Goal: Task Accomplishment & Management: Manage account settings

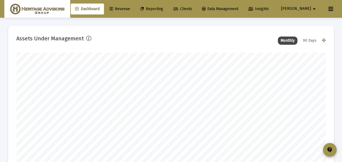
scroll to position [109, 309]
type input "[DATE]"
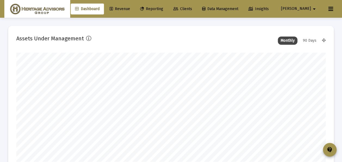
click at [130, 9] on span "Revenue" at bounding box center [120, 9] width 20 height 5
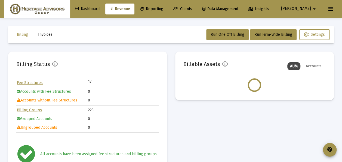
click at [41, 34] on span "Invoices" at bounding box center [45, 34] width 14 height 5
